Goal: Register for event/course: Sign up to attend an event or enroll in a course

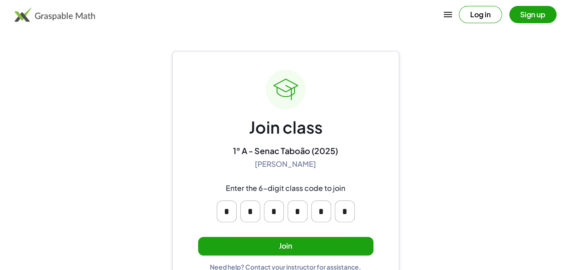
click at [298, 253] on button "Join" at bounding box center [285, 246] width 175 height 19
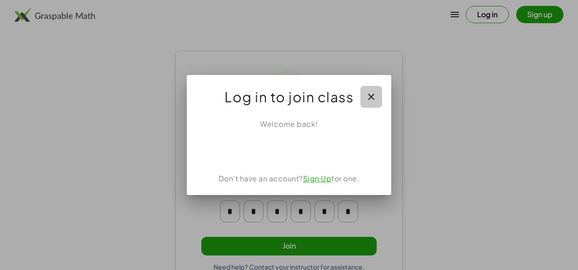
click at [366, 94] on icon "button" at bounding box center [371, 96] width 11 height 11
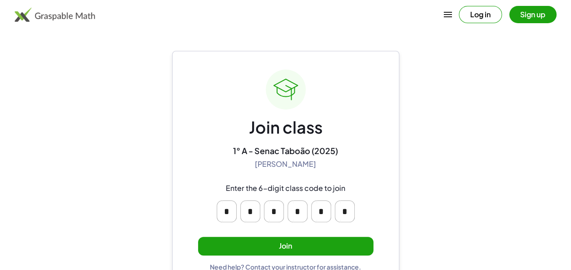
click at [528, 19] on button "Sign up" at bounding box center [532, 14] width 47 height 17
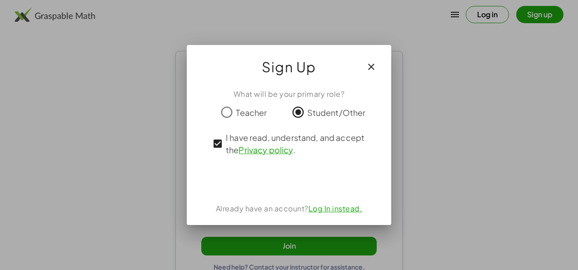
click at [97, 151] on div at bounding box center [289, 135] width 578 height 270
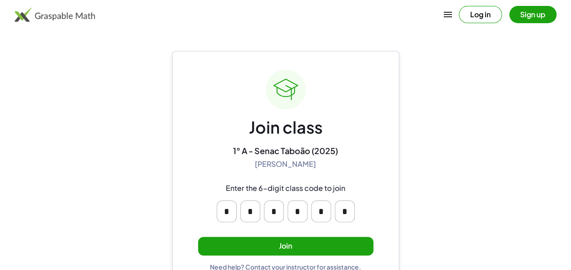
click at [280, 244] on button "Join" at bounding box center [285, 246] width 175 height 19
